Goal: Navigation & Orientation: Find specific page/section

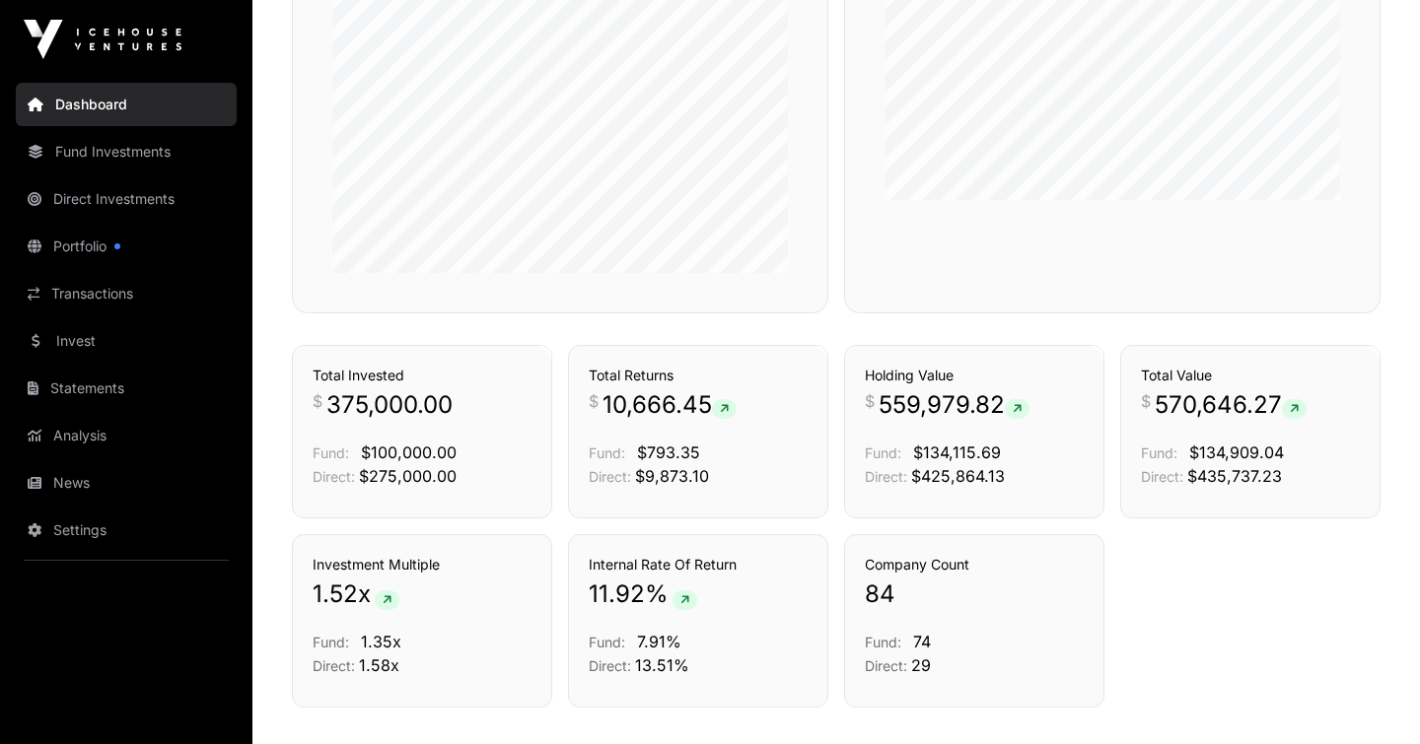
scroll to position [910, 0]
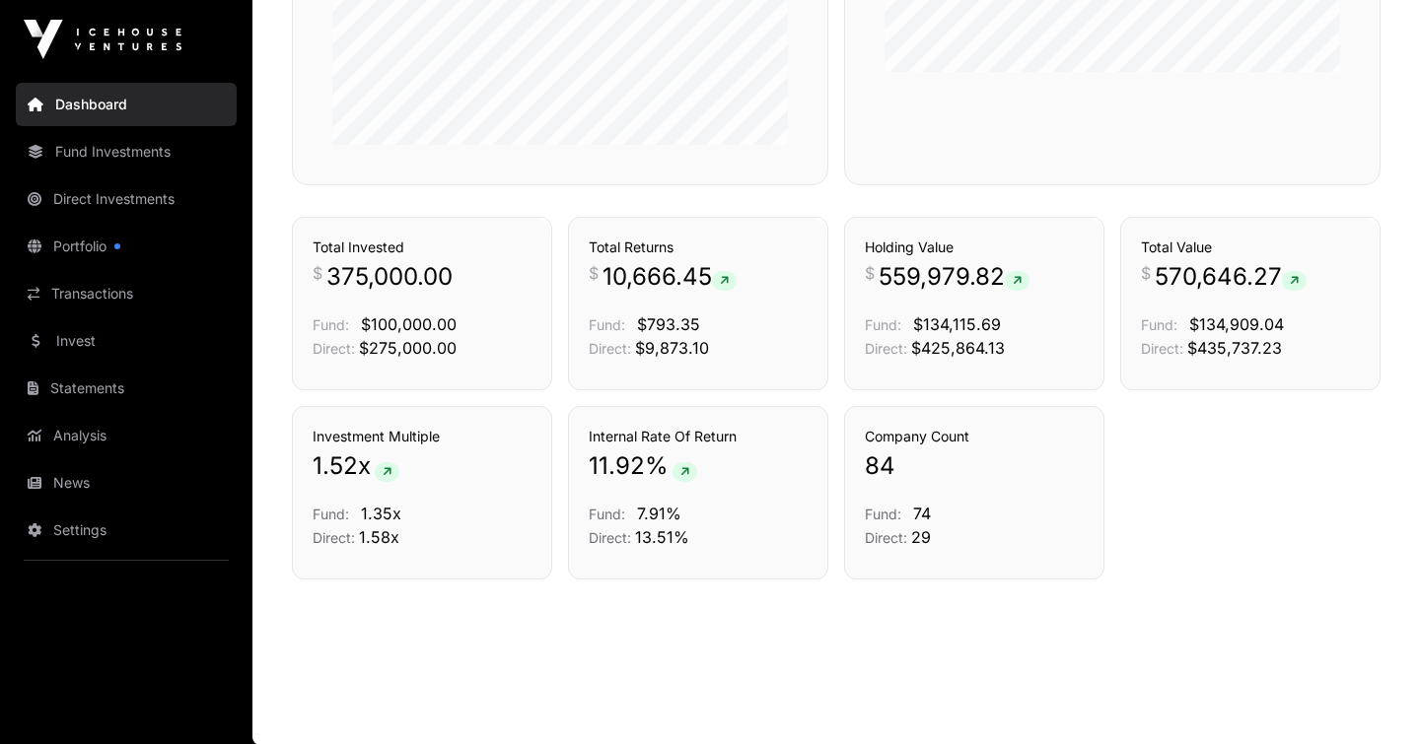
scroll to position [1036, 0]
click at [78, 239] on link "Portfolio" at bounding box center [126, 246] width 221 height 43
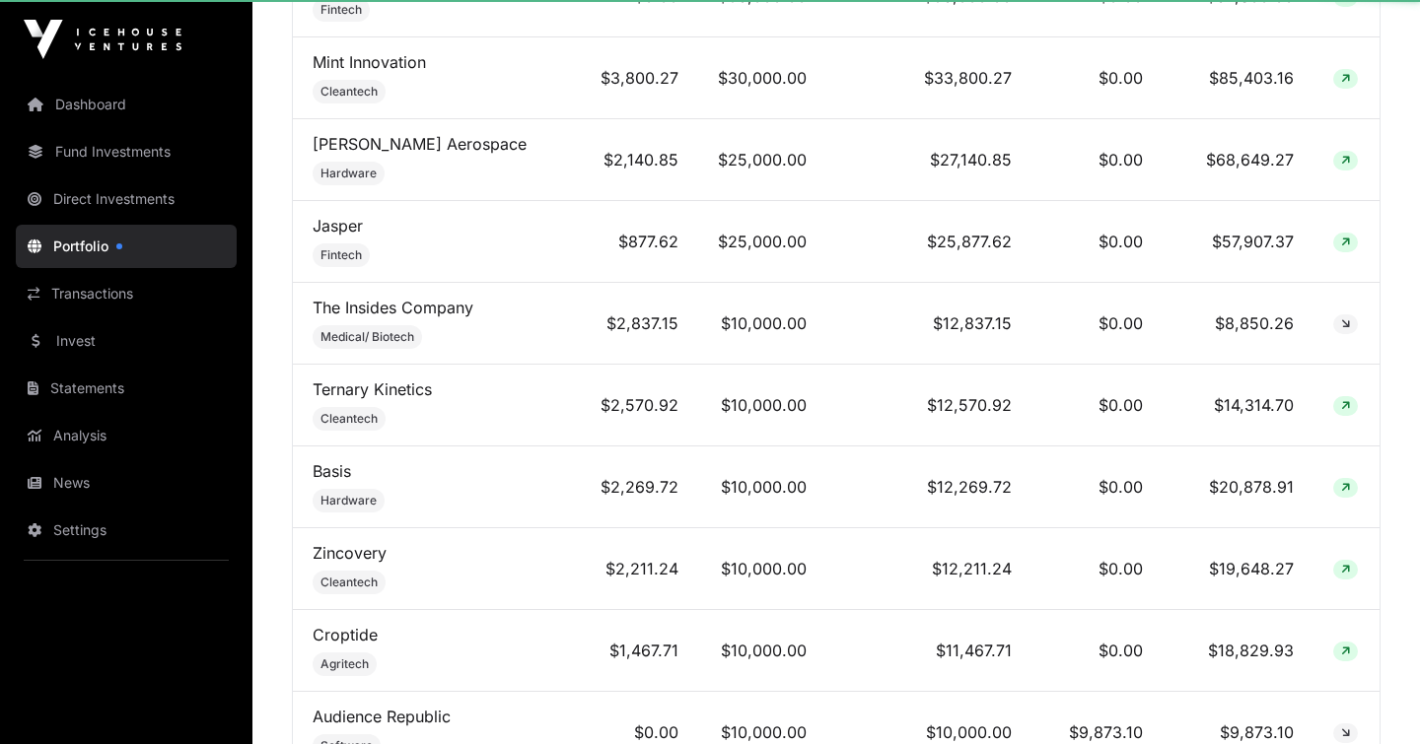
click at [78, 292] on link "Transactions" at bounding box center [126, 293] width 221 height 43
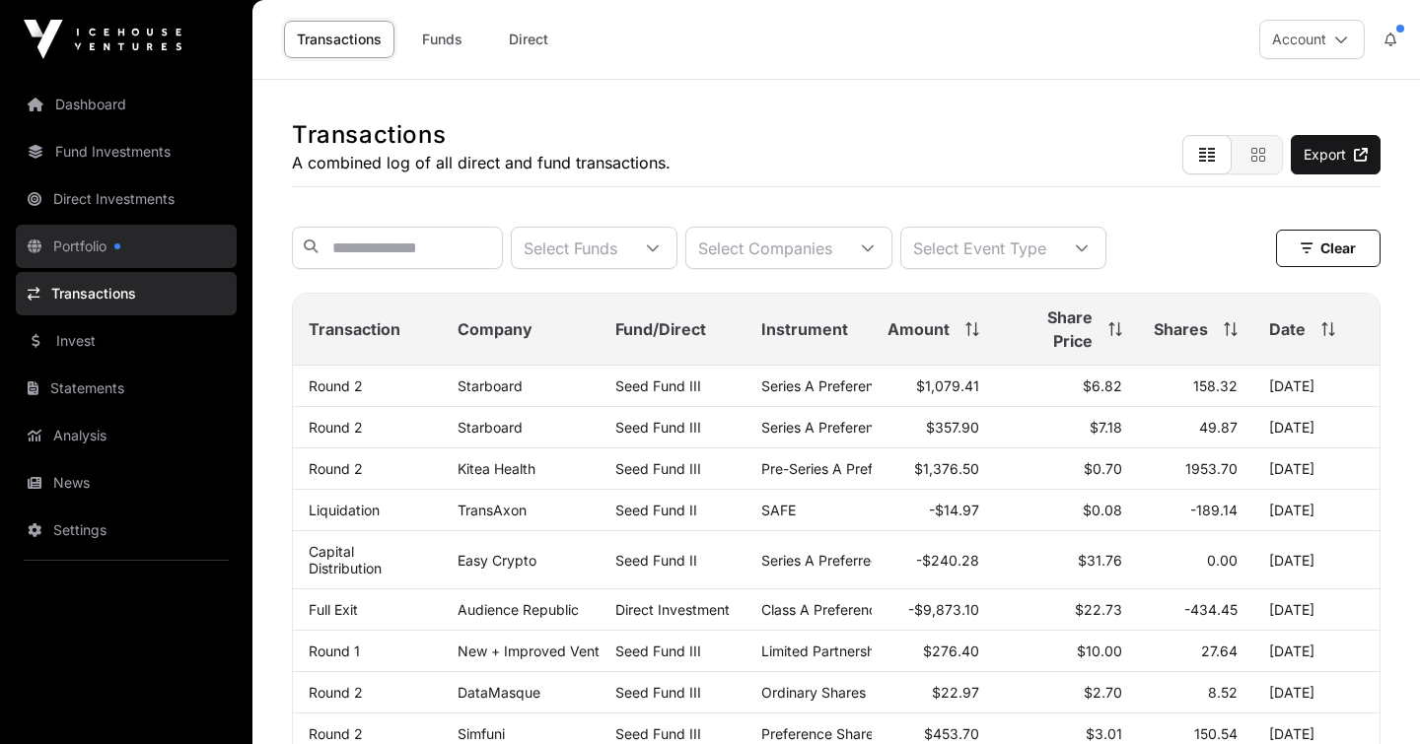
click at [74, 239] on link "Portfolio" at bounding box center [126, 246] width 221 height 43
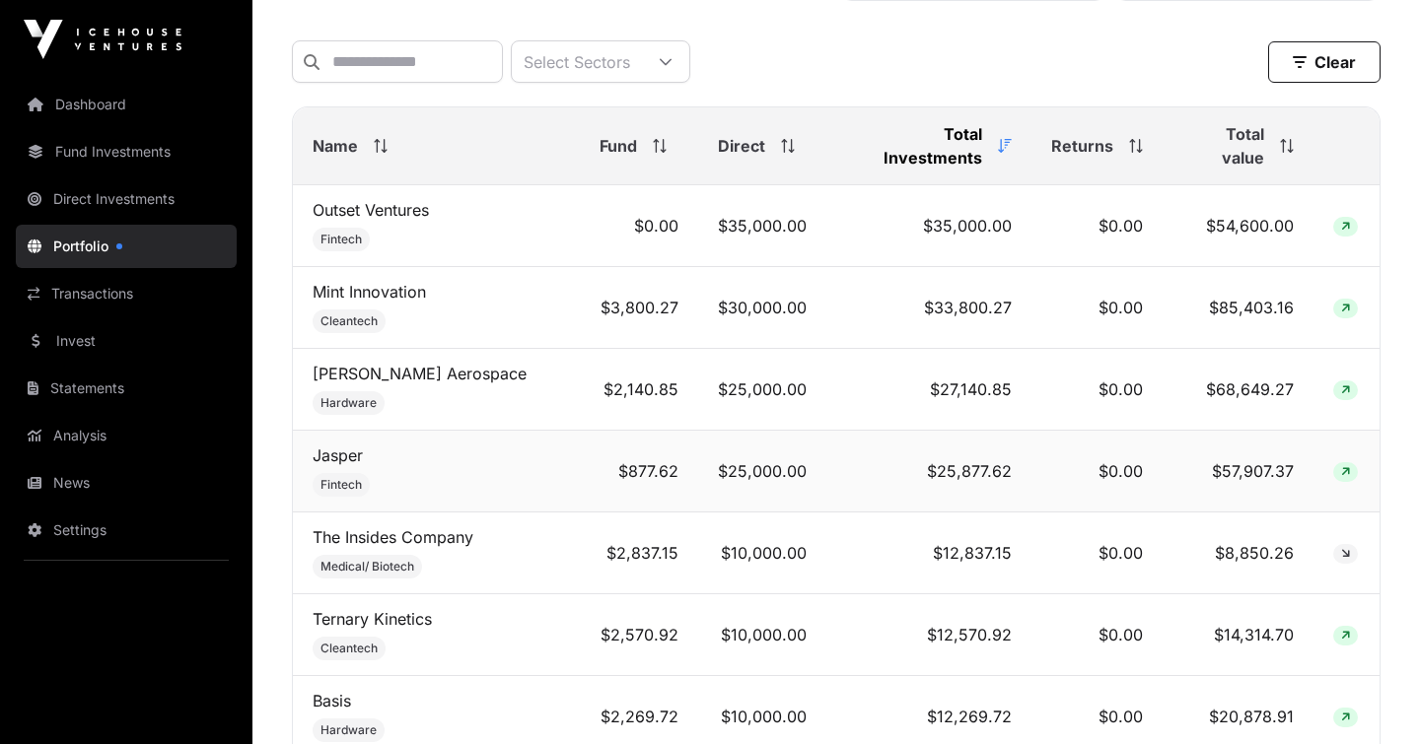
scroll to position [781, 0]
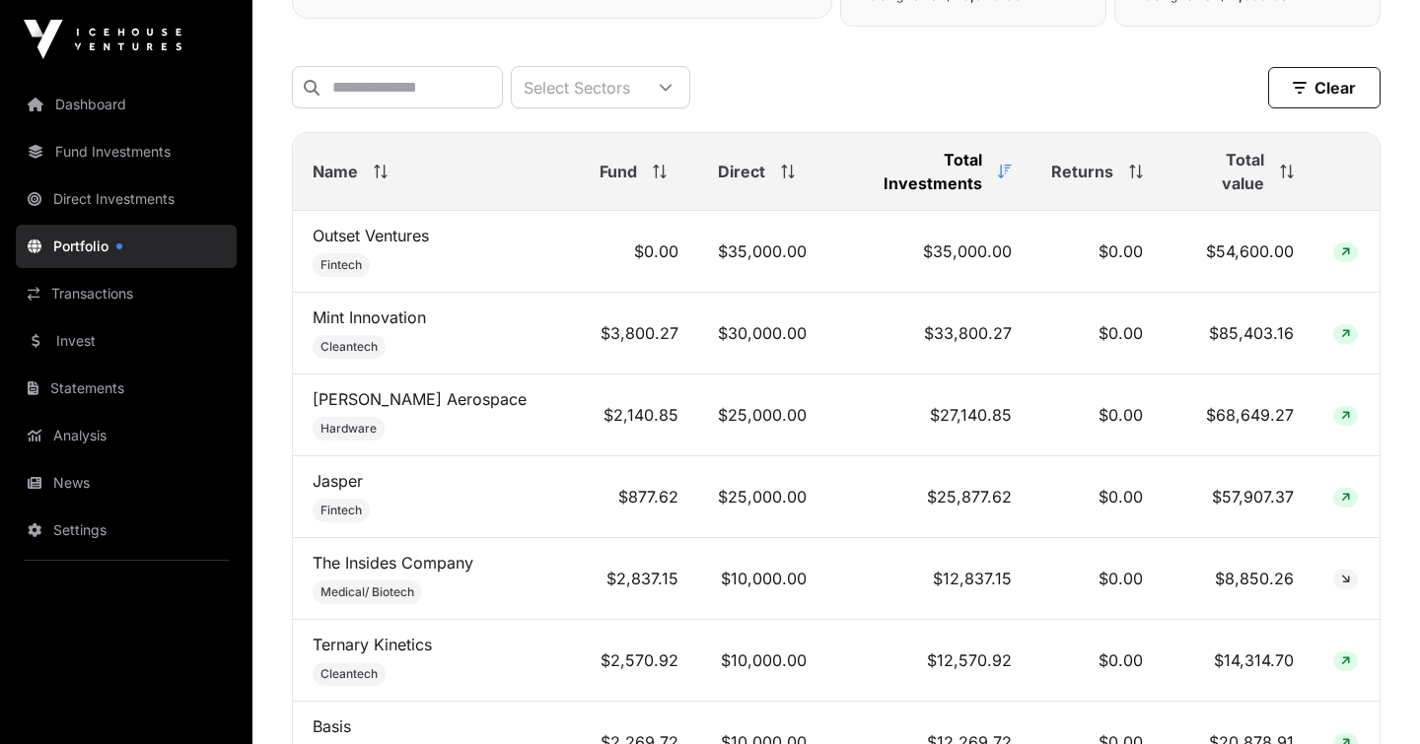
click at [320, 160] on span "Name" at bounding box center [334, 172] width 45 height 24
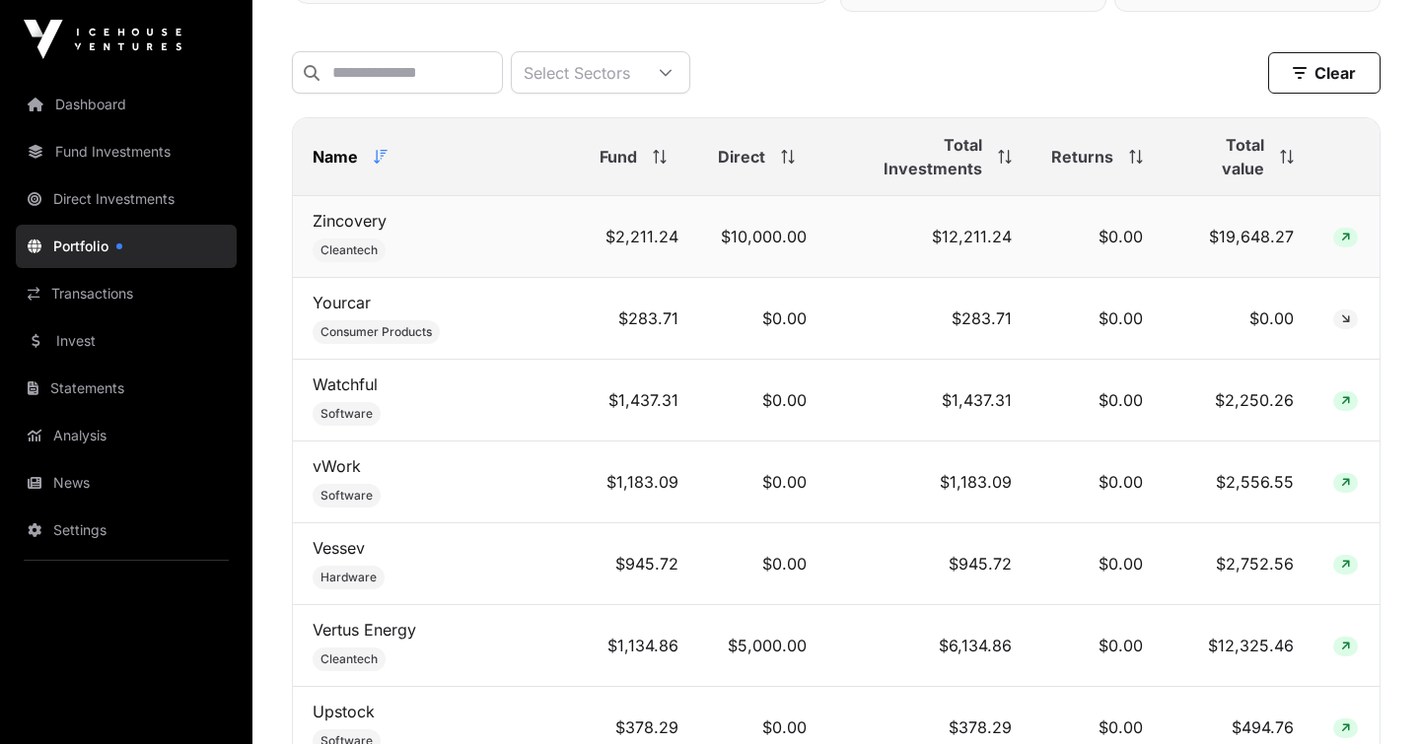
scroll to position [796, 0]
click at [325, 144] on span "Name" at bounding box center [334, 156] width 45 height 24
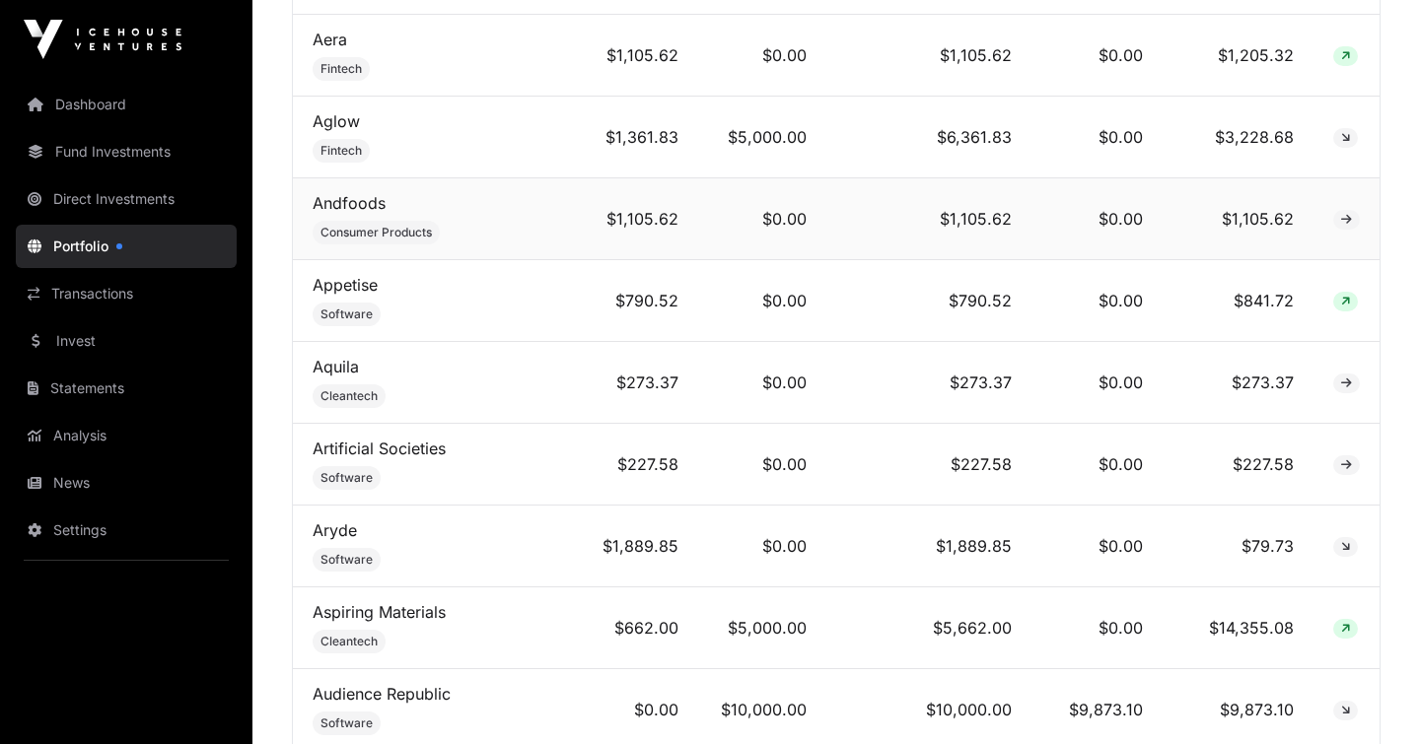
scroll to position [1056, 0]
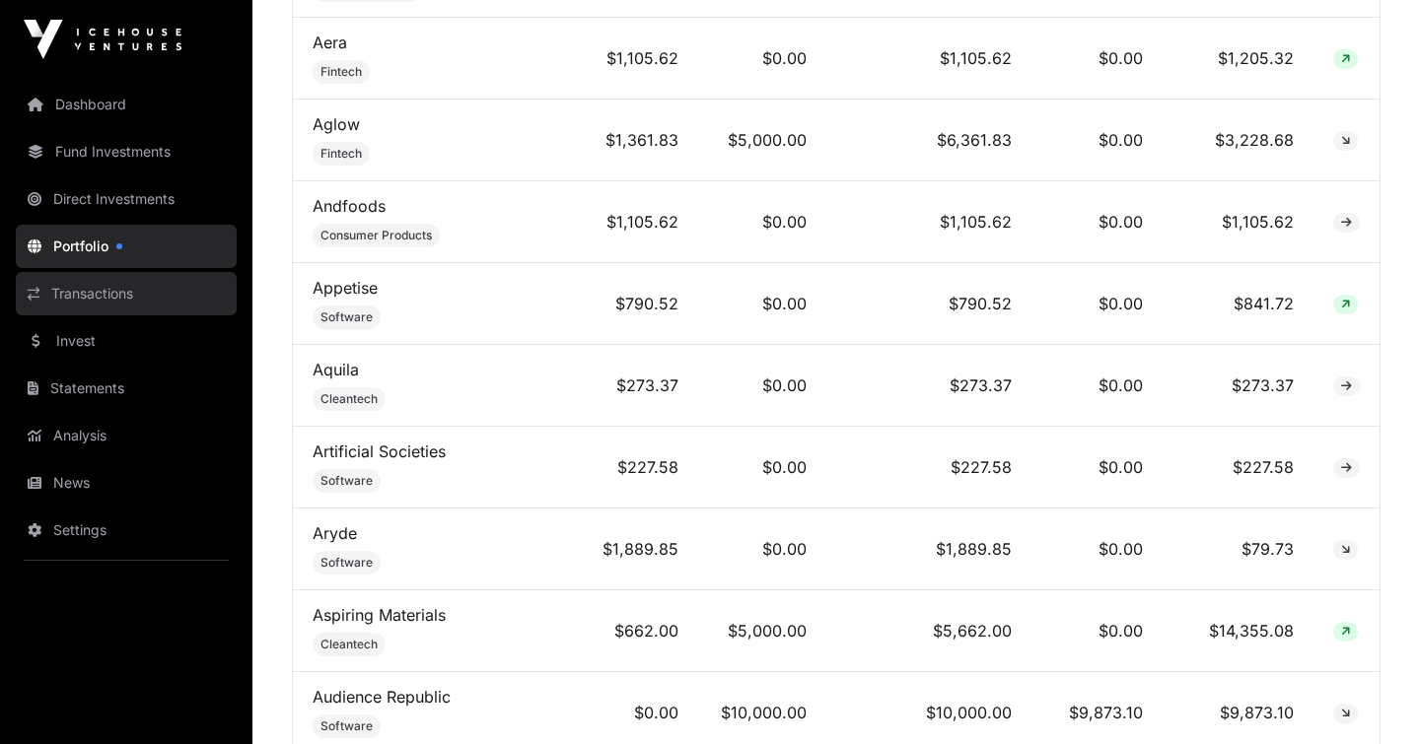
click at [93, 285] on link "Transactions" at bounding box center [126, 293] width 221 height 43
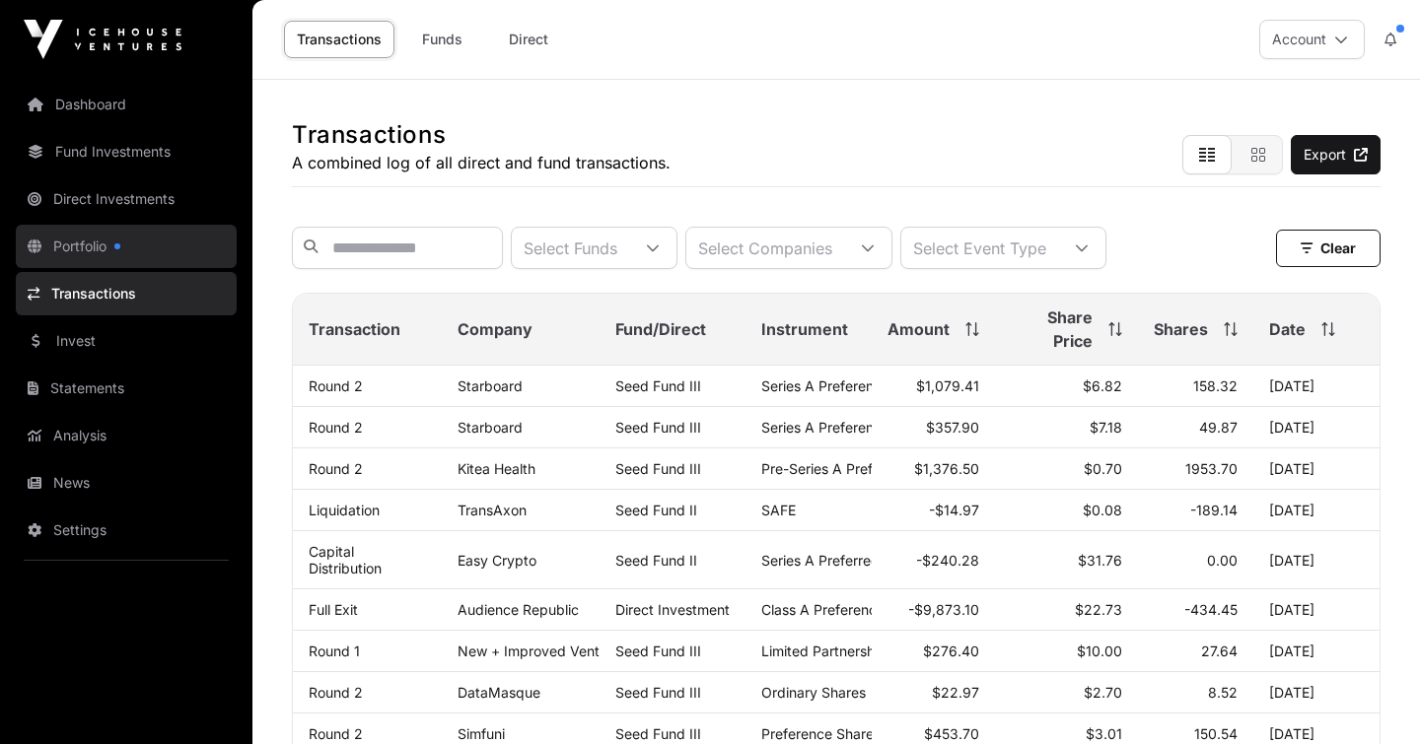
click at [84, 247] on link "Portfolio" at bounding box center [126, 246] width 221 height 43
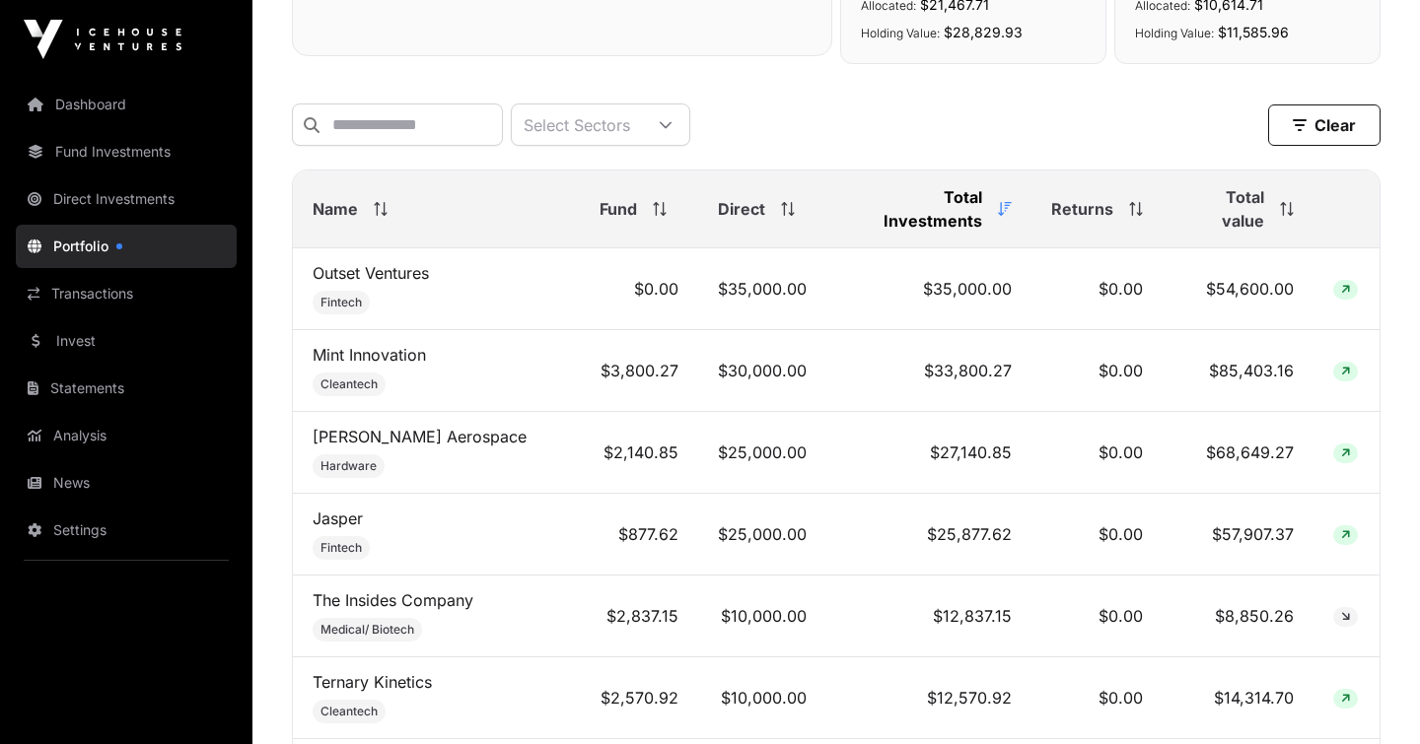
scroll to position [796, 0]
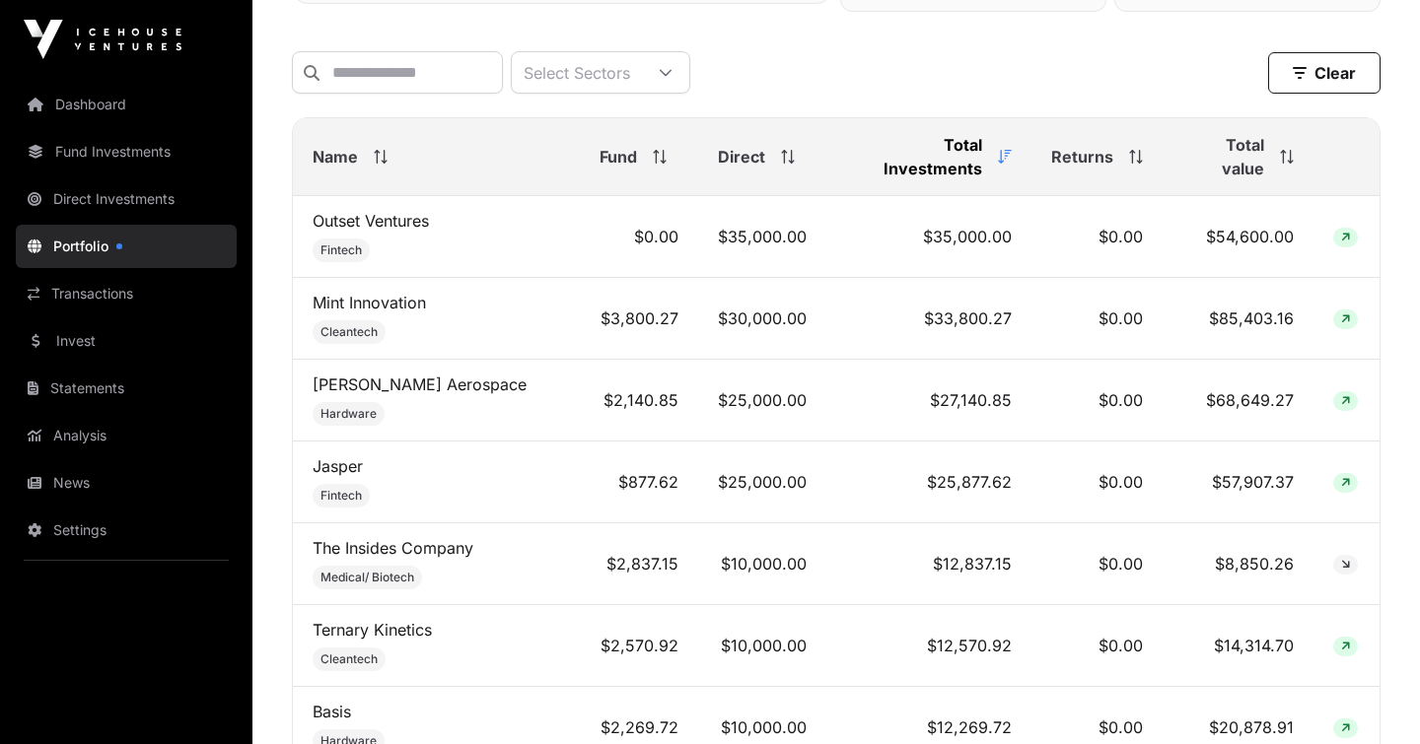
click at [335, 152] on span "Name" at bounding box center [334, 157] width 45 height 24
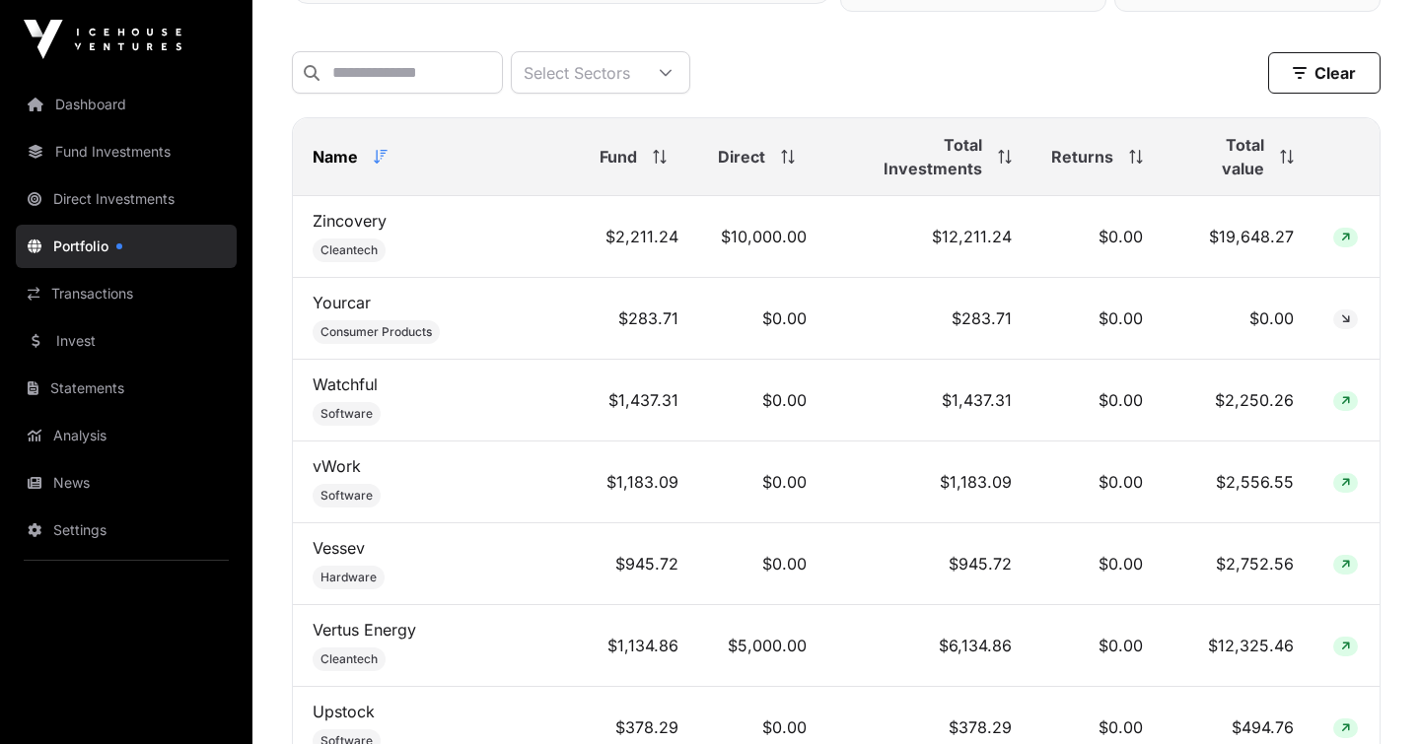
click at [335, 152] on span "Name" at bounding box center [334, 157] width 45 height 24
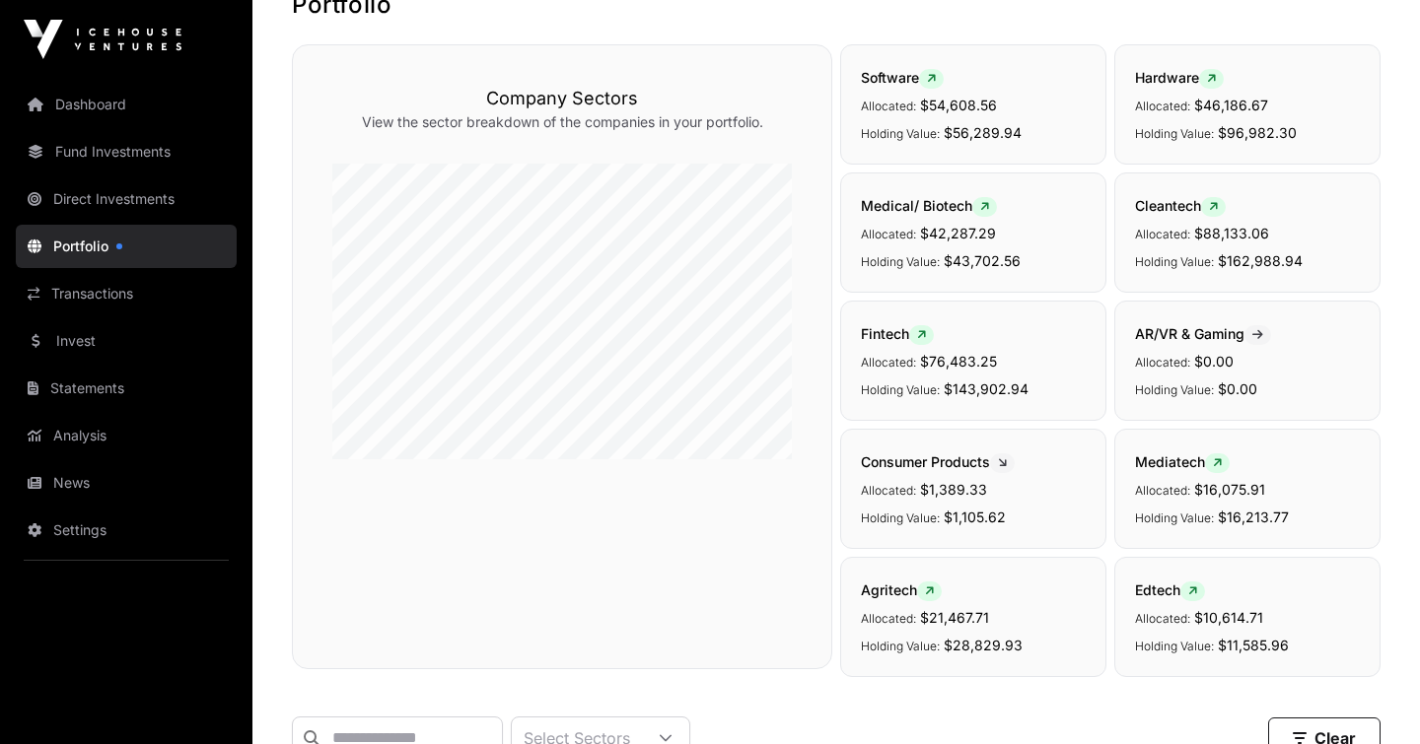
scroll to position [0, 0]
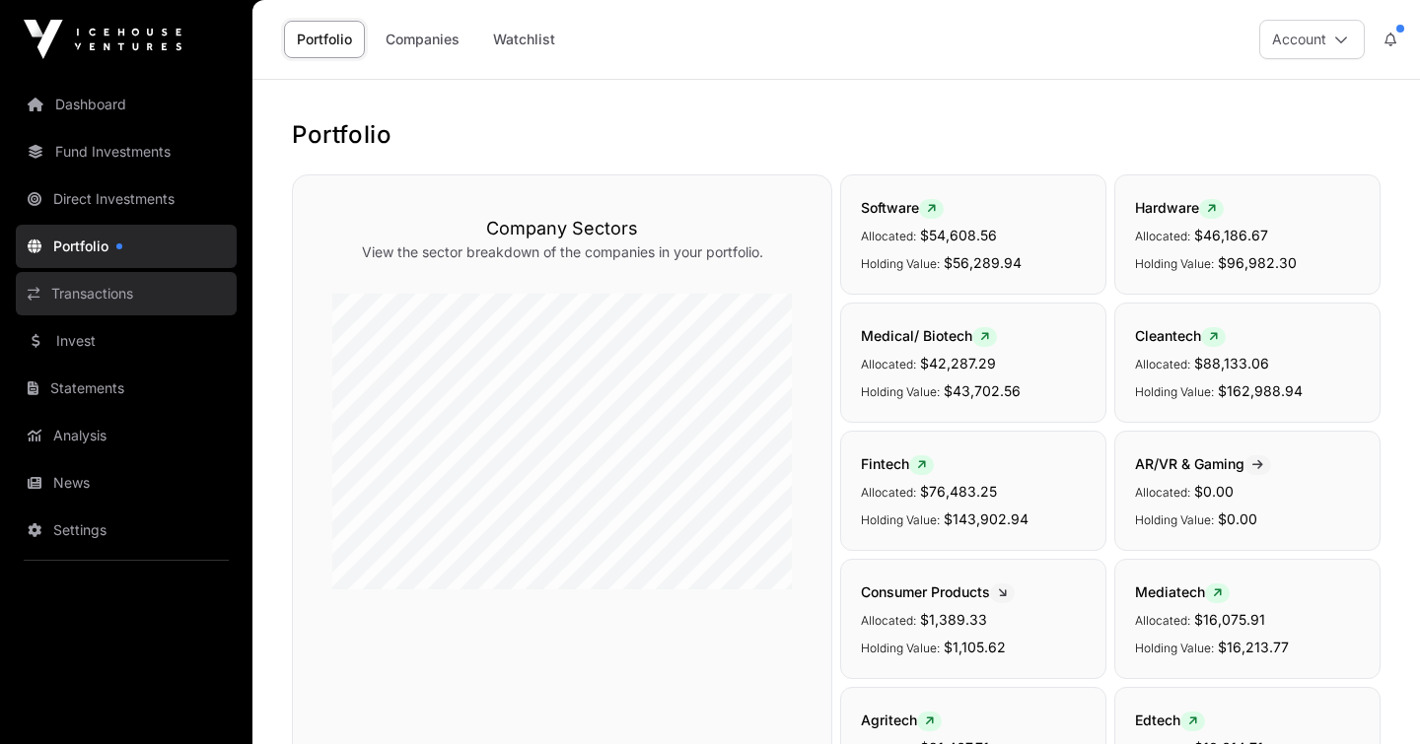
click at [104, 276] on link "Transactions" at bounding box center [126, 293] width 221 height 43
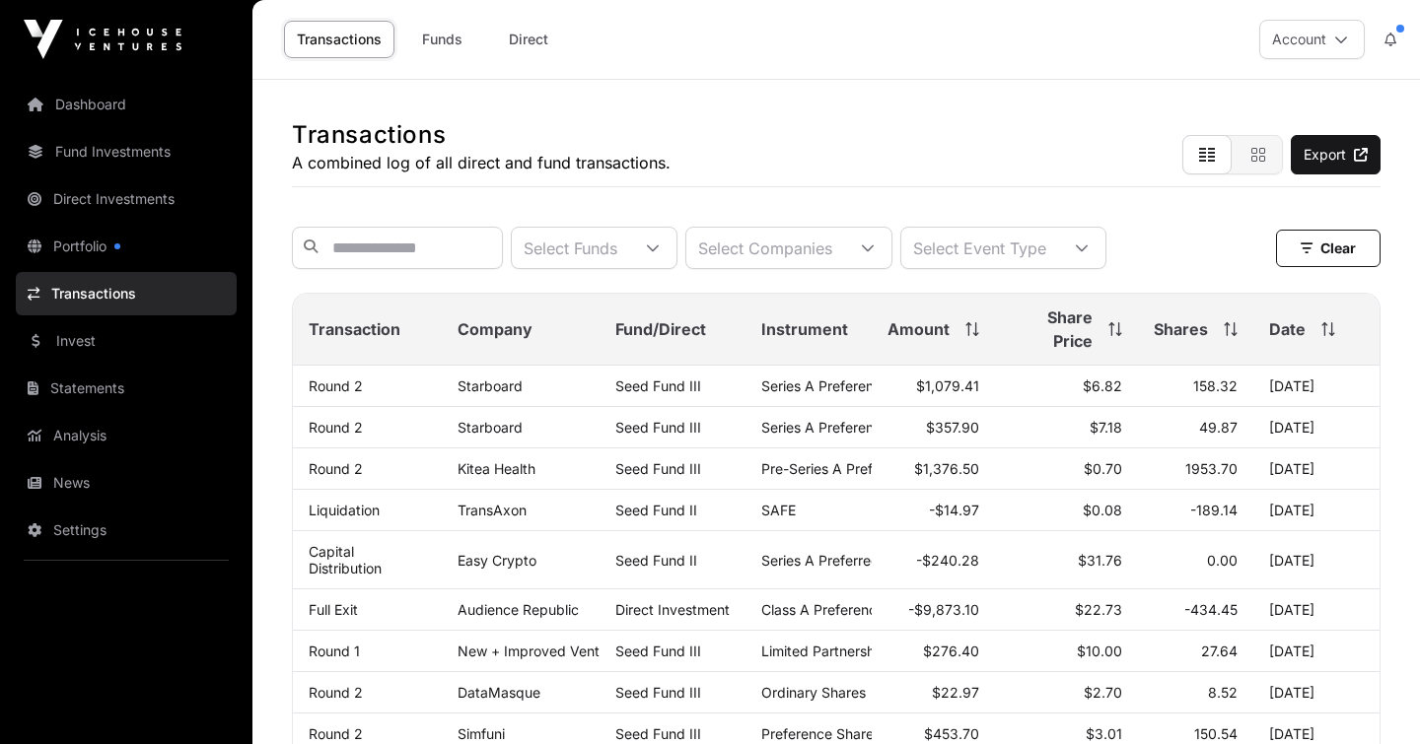
click at [97, 252] on link "Portfolio" at bounding box center [126, 246] width 221 height 43
